Goal: Navigation & Orientation: Find specific page/section

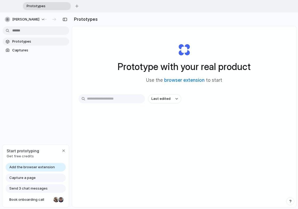
click at [26, 177] on span "Capture a page" at bounding box center [22, 177] width 26 height 5
click at [22, 50] on span "Captures" at bounding box center [39, 50] width 55 height 5
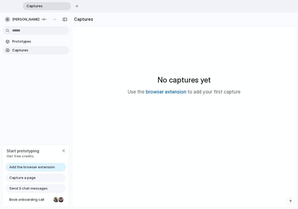
click at [170, 92] on link "browser extension" at bounding box center [166, 91] width 40 height 5
click at [26, 41] on span "Prototypes" at bounding box center [39, 41] width 55 height 5
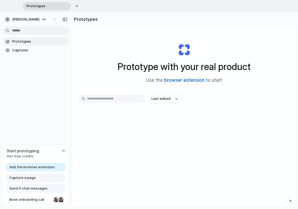
click at [178, 80] on link "browser extension" at bounding box center [184, 79] width 40 height 5
click at [26, 179] on span "Capture a page" at bounding box center [22, 177] width 26 height 5
click at [172, 99] on button "Last edited" at bounding box center [164, 98] width 33 height 9
click at [27, 50] on span "Captures" at bounding box center [39, 50] width 55 height 5
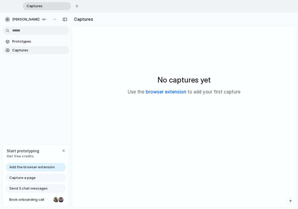
click at [159, 92] on link "browser extension" at bounding box center [166, 91] width 40 height 5
